Goal: Task Accomplishment & Management: Use online tool/utility

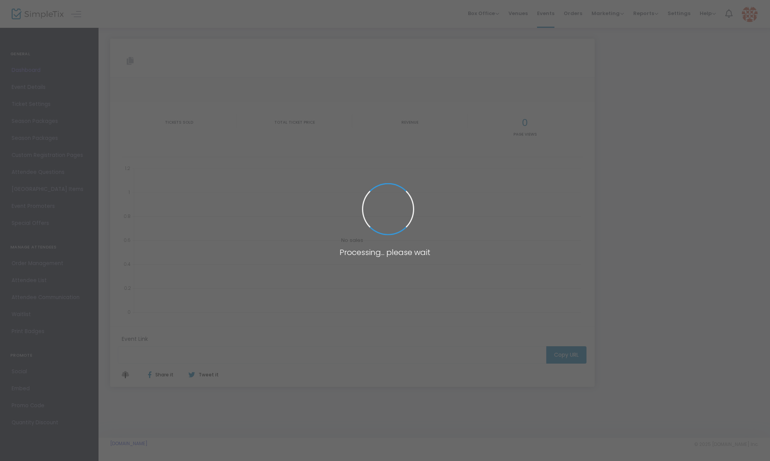
type input "[URL][DOMAIN_NAME]"
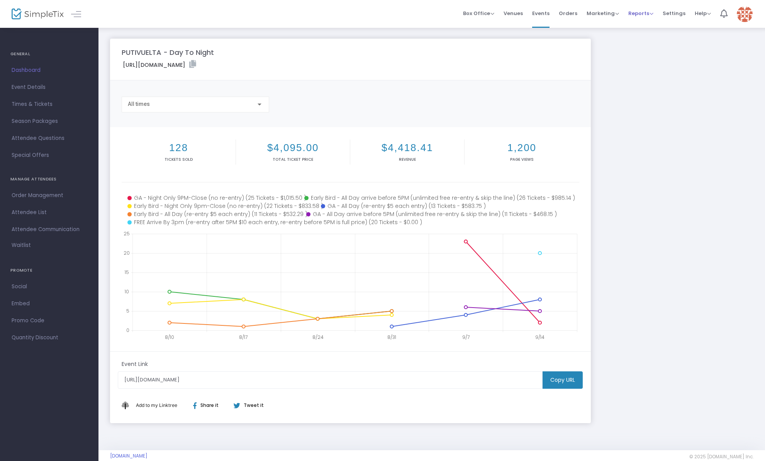
click at [637, 15] on span "Reports" at bounding box center [641, 13] width 25 height 7
click at [650, 44] on li "Sales Reports" at bounding box center [654, 41] width 50 height 15
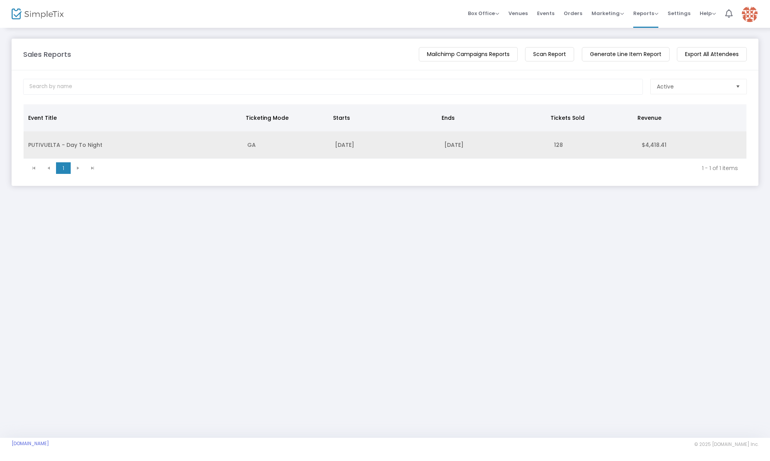
click at [84, 144] on td "PUTIVUELTA - Day To Night" at bounding box center [133, 144] width 219 height 27
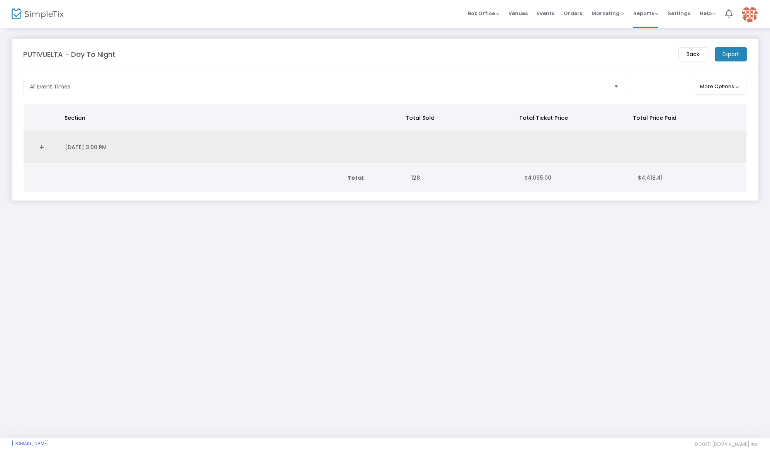
click at [47, 144] on link "Expand Details" at bounding box center [41, 147] width 27 height 12
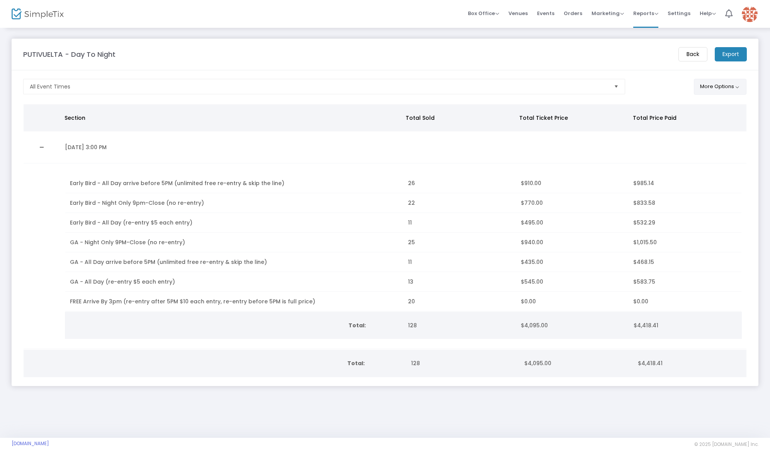
click at [706, 88] on button "More Options" at bounding box center [720, 87] width 53 height 16
click at [611, 124] on span "ON OFF" at bounding box center [611, 122] width 23 height 11
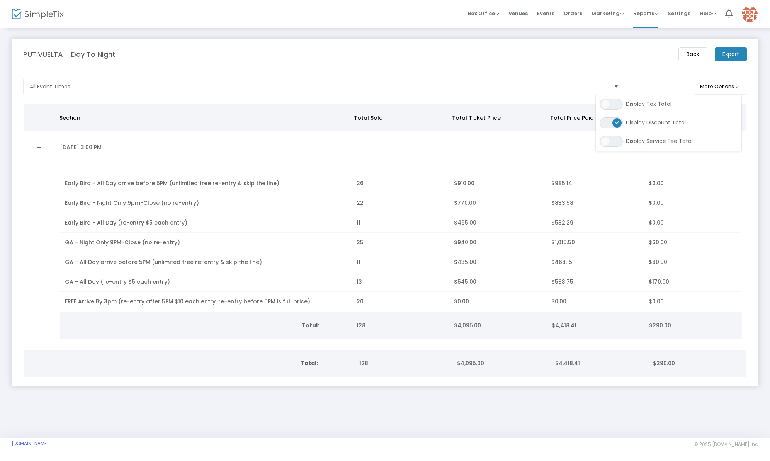
click at [651, 62] on m-panel-header "PUTIVUELTA - Day To Night Back Export" at bounding box center [385, 55] width 747 height 32
